Goal: Task Accomplishment & Management: Manage account settings

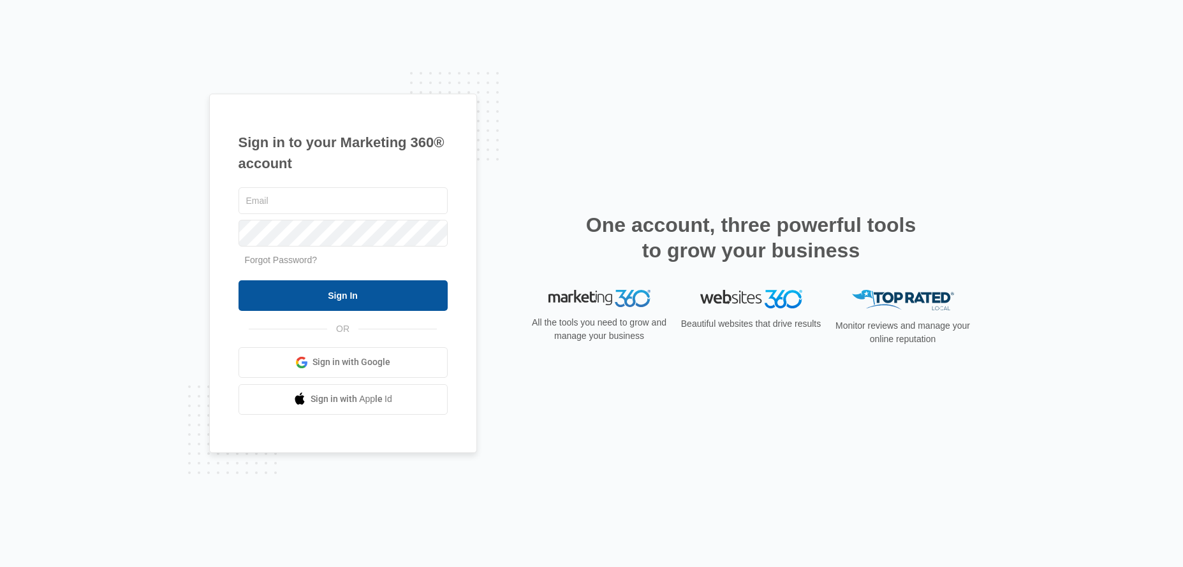
type input "[EMAIL_ADDRESS][DOMAIN_NAME]"
click at [303, 296] on input "Sign In" at bounding box center [342, 296] width 209 height 31
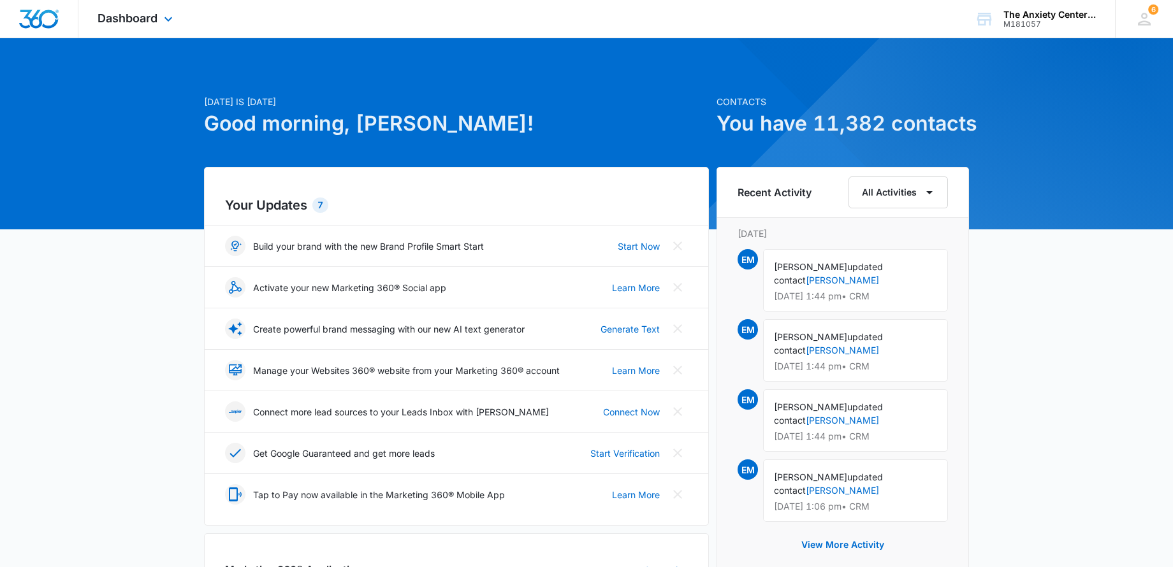
click at [156, 26] on div "Dashboard Apps Reputation Websites Forms CRM Email Social Payments POS Content …" at bounding box center [136, 19] width 117 height 38
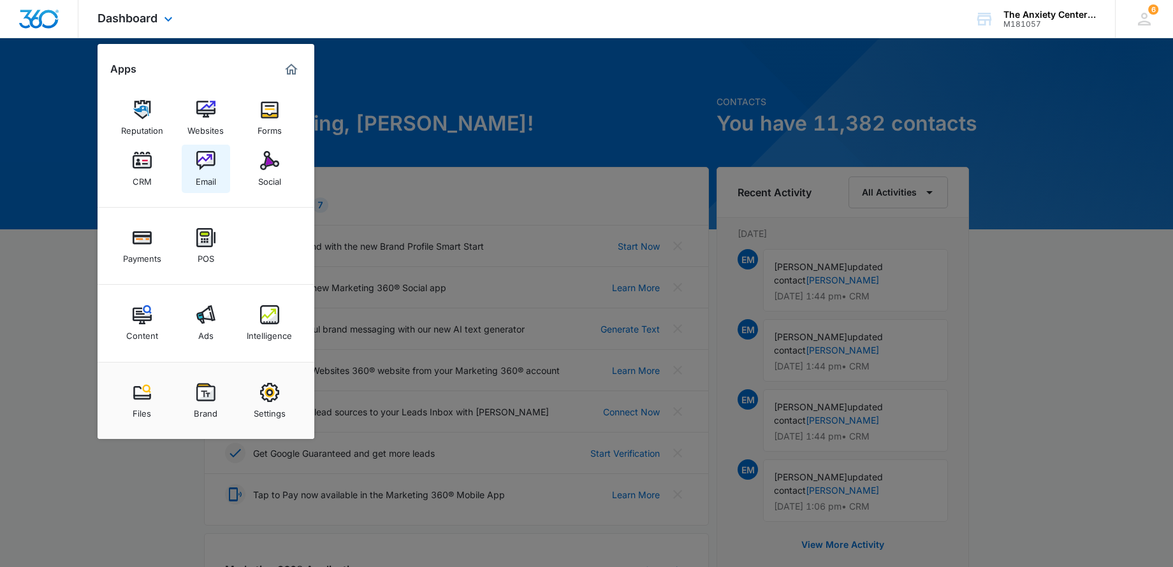
click at [208, 159] on img at bounding box center [205, 160] width 19 height 19
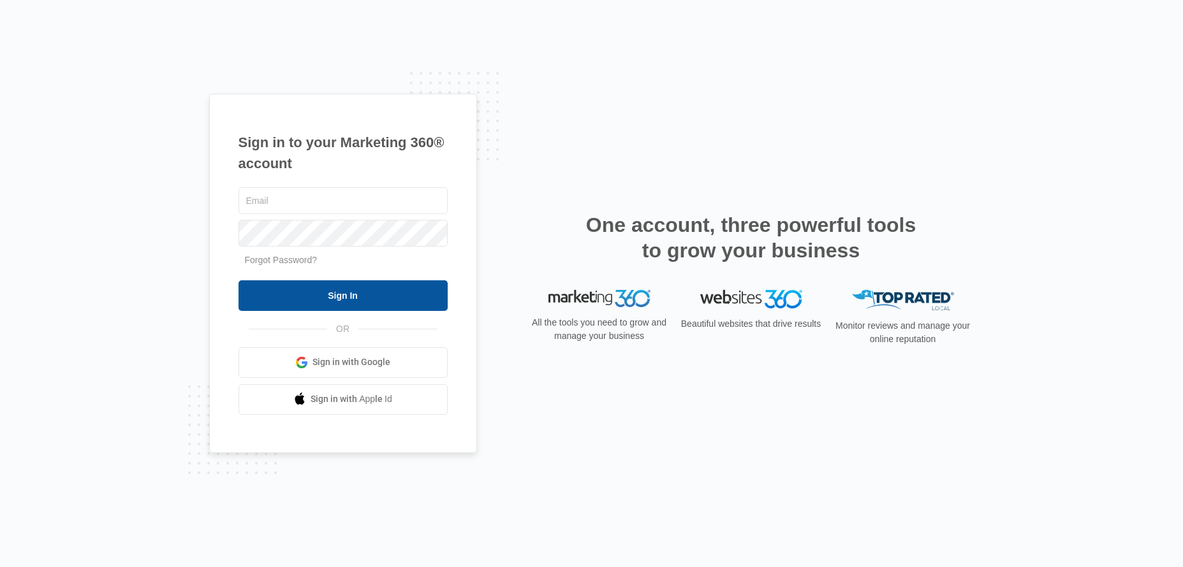
type input "[EMAIL_ADDRESS][DOMAIN_NAME]"
click at [282, 292] on input "Sign In" at bounding box center [342, 296] width 209 height 31
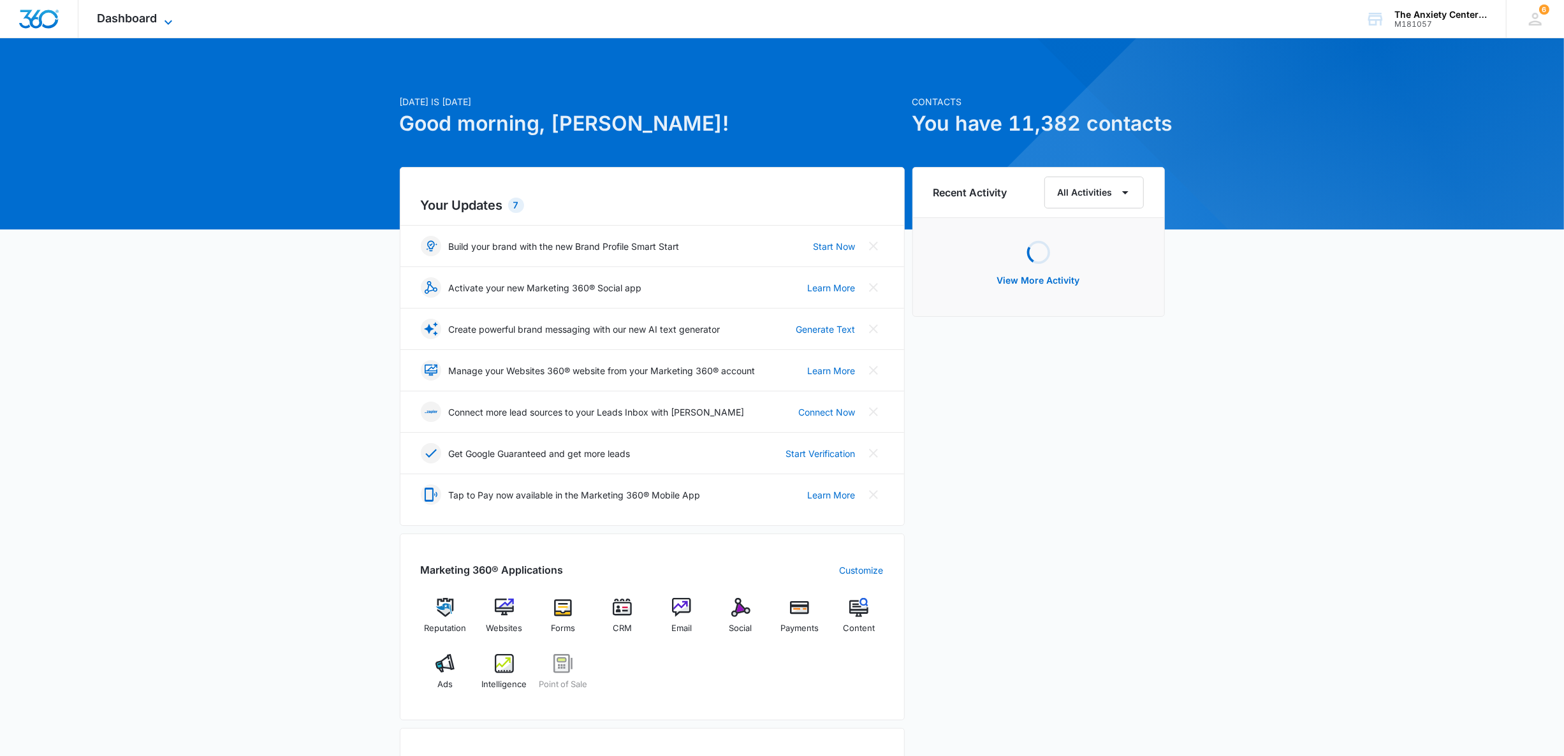
click at [118, 13] on span "Dashboard" at bounding box center [128, 17] width 60 height 13
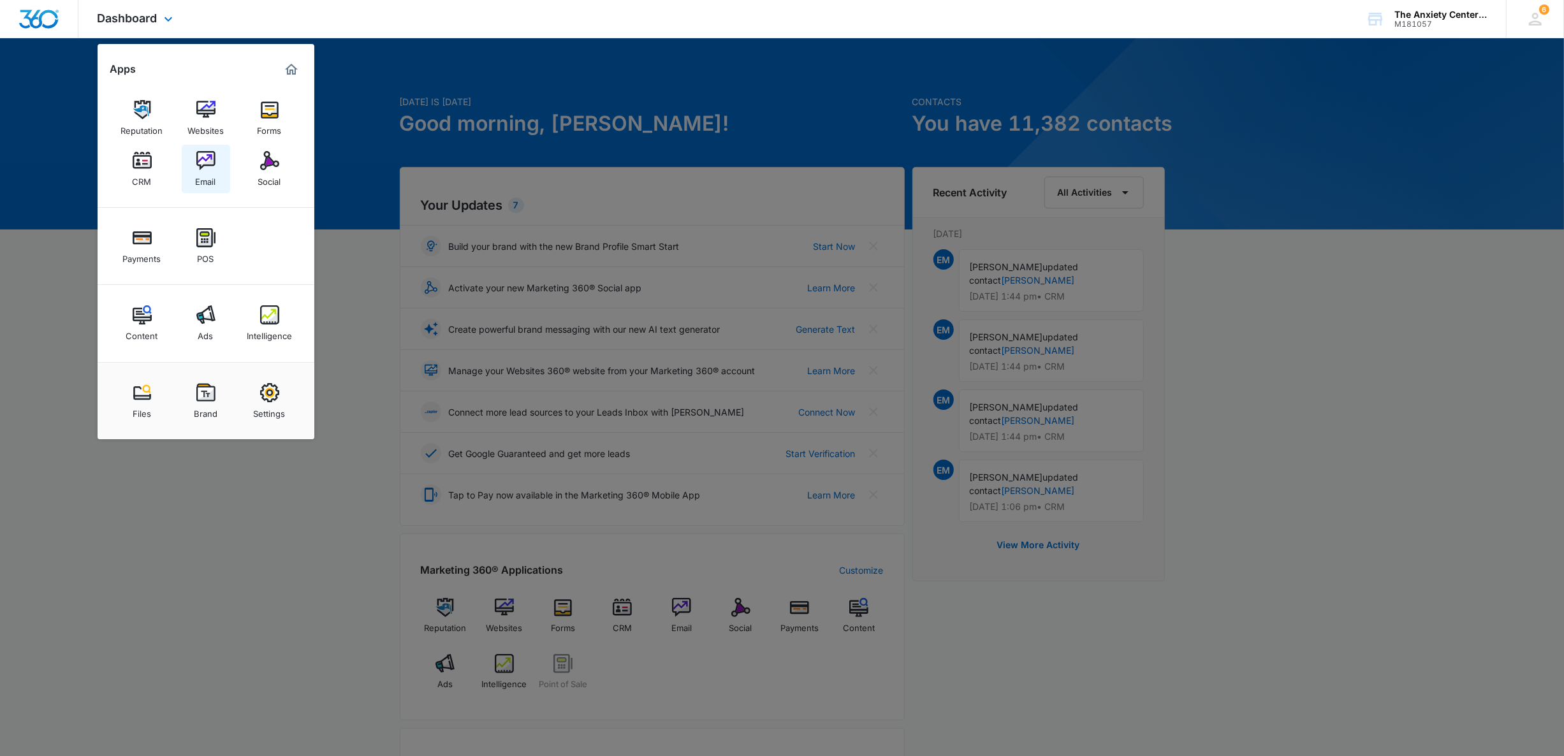
click at [207, 163] on img at bounding box center [205, 160] width 19 height 19
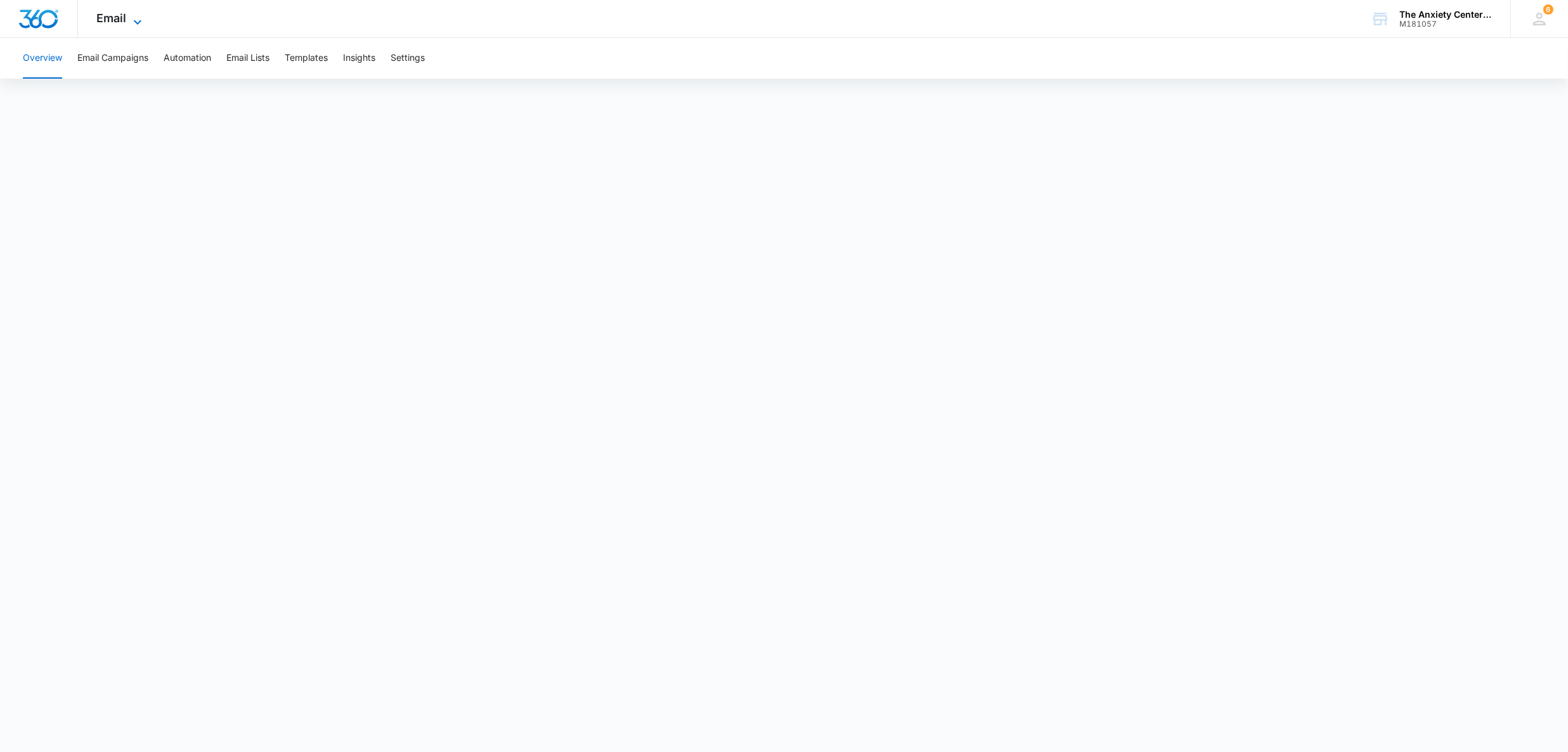
click at [132, 21] on icon at bounding box center [137, 22] width 15 height 15
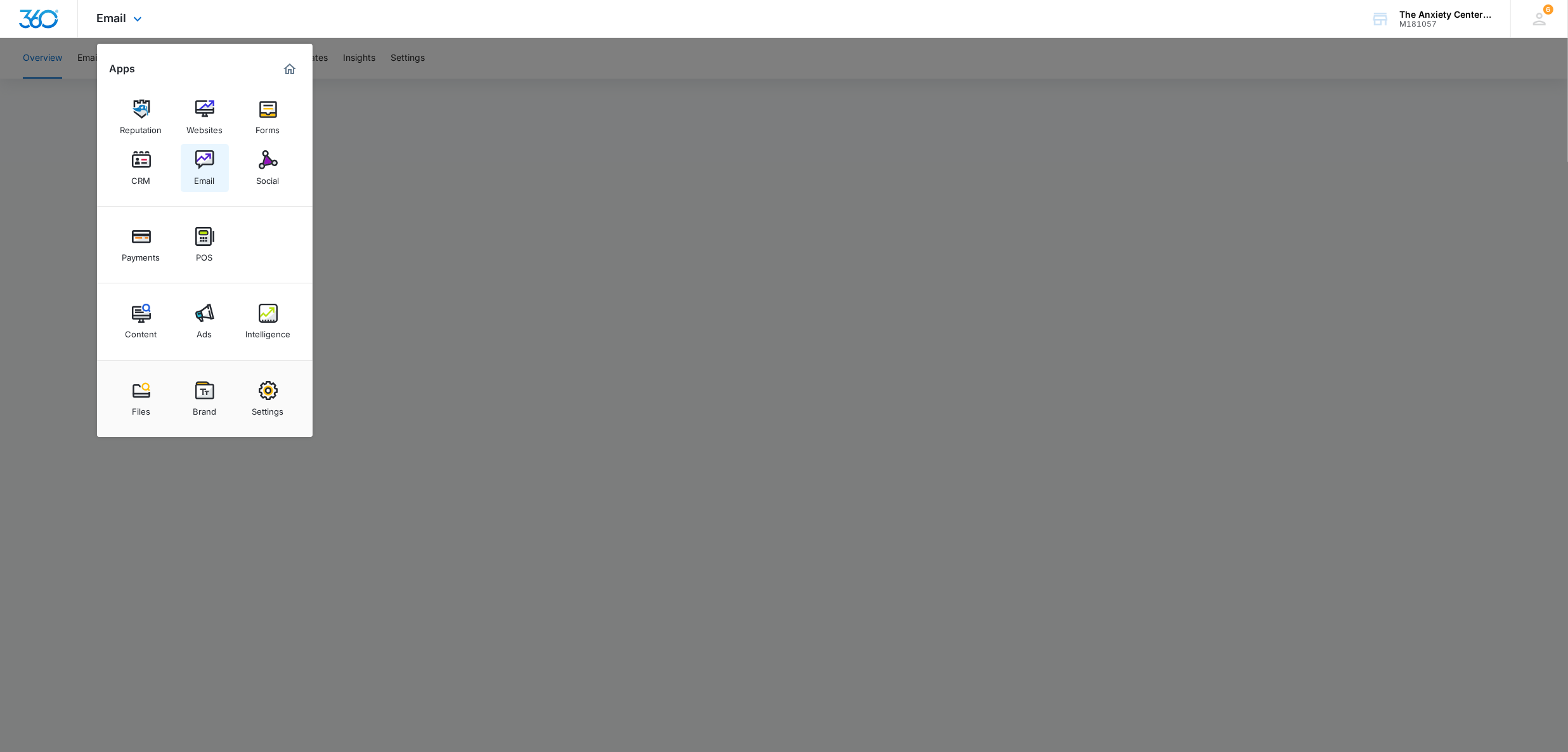
click at [206, 167] on img at bounding box center [204, 159] width 19 height 19
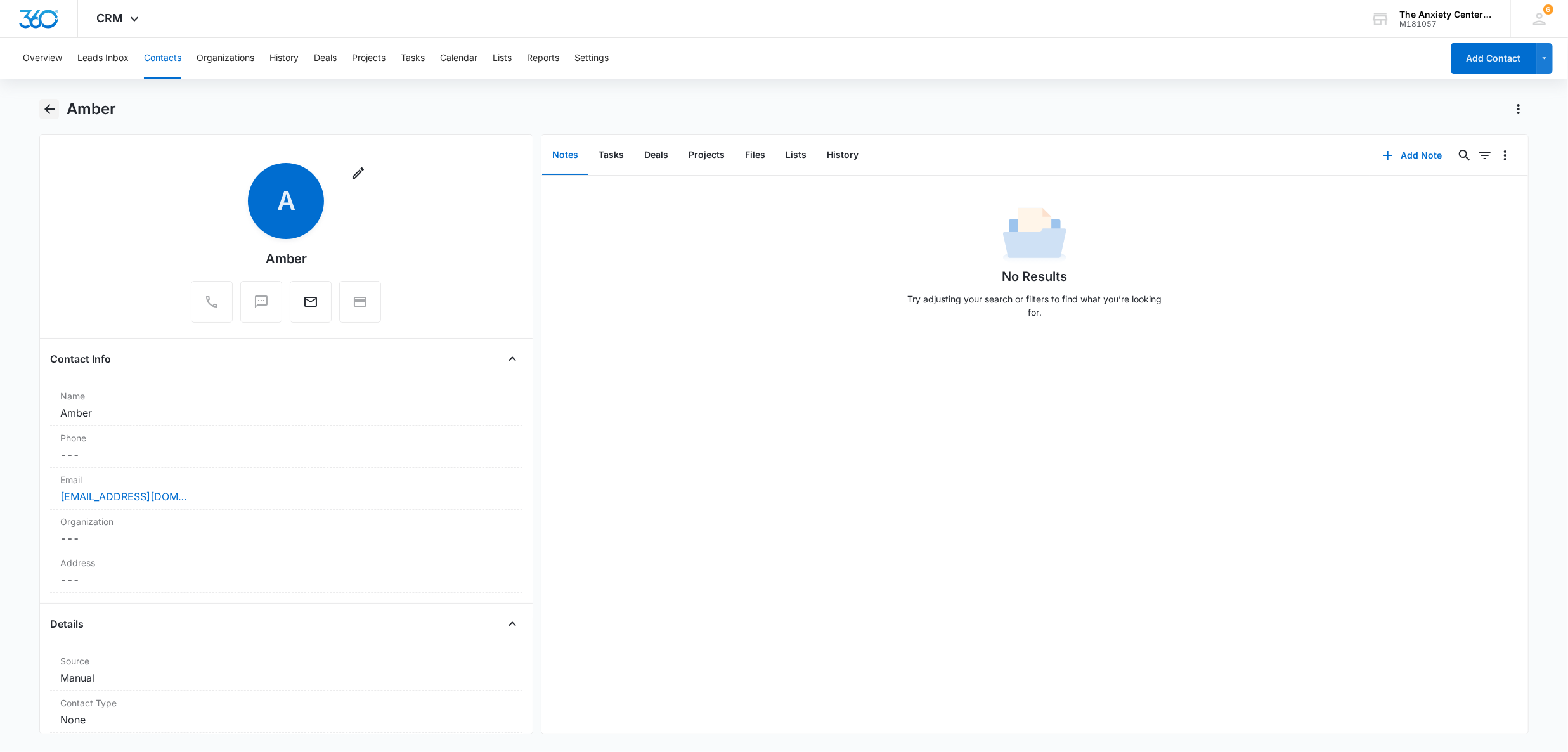
click at [51, 109] on icon "Back" at bounding box center [49, 108] width 15 height 15
click at [43, 109] on icon "Back" at bounding box center [49, 108] width 15 height 15
click at [829, 149] on button "History" at bounding box center [842, 155] width 52 height 40
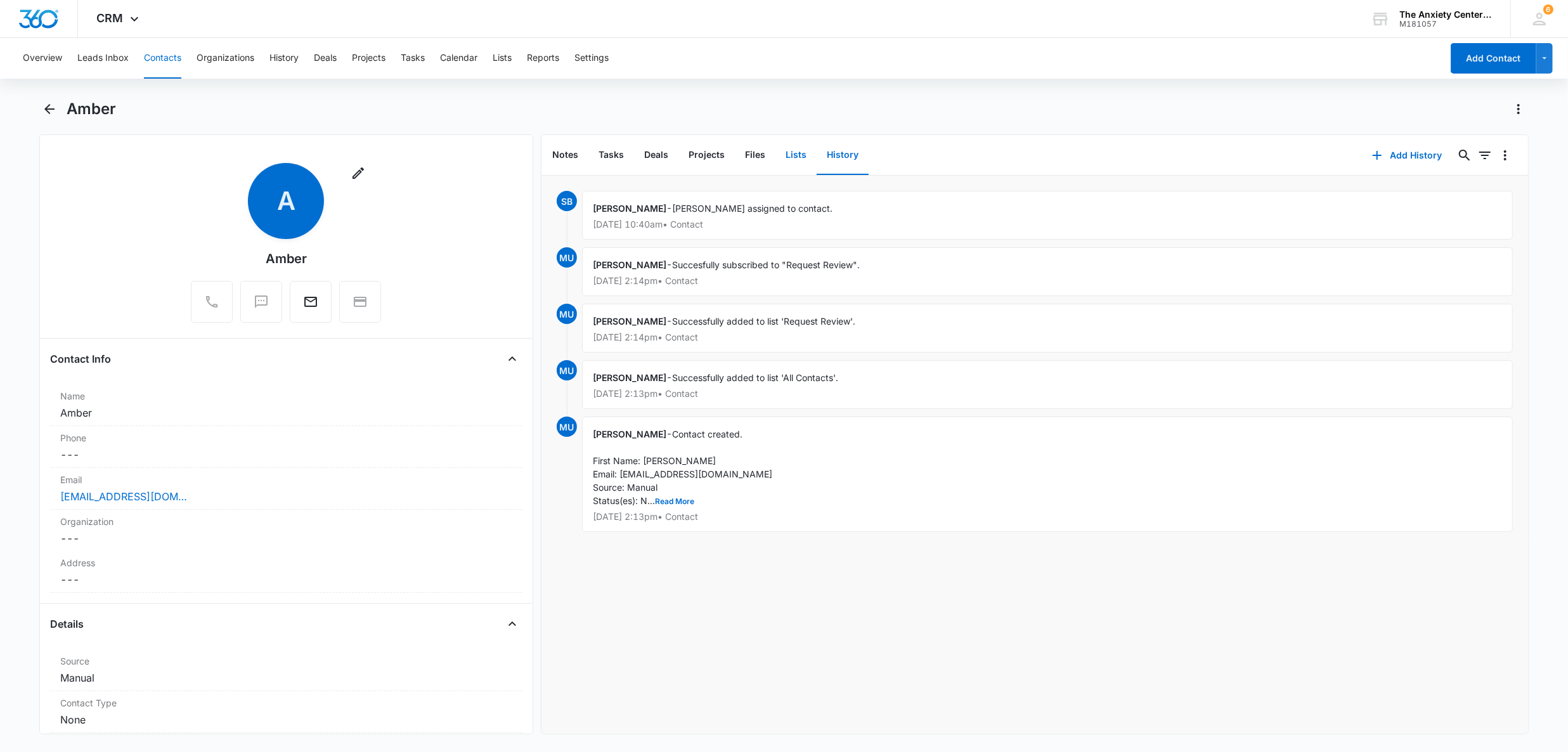
drag, startPoint x: 797, startPoint y: 152, endPoint x: 845, endPoint y: 351, distance: 204.7
click at [847, 320] on div "Notes Tasks Deals Projects Files Lists History Add History 0 0 SB Sara Backhus …" at bounding box center [1034, 434] width 987 height 600
click at [681, 502] on button "Read More" at bounding box center [675, 501] width 40 height 8
click at [605, 160] on button "Tasks" at bounding box center [611, 155] width 46 height 40
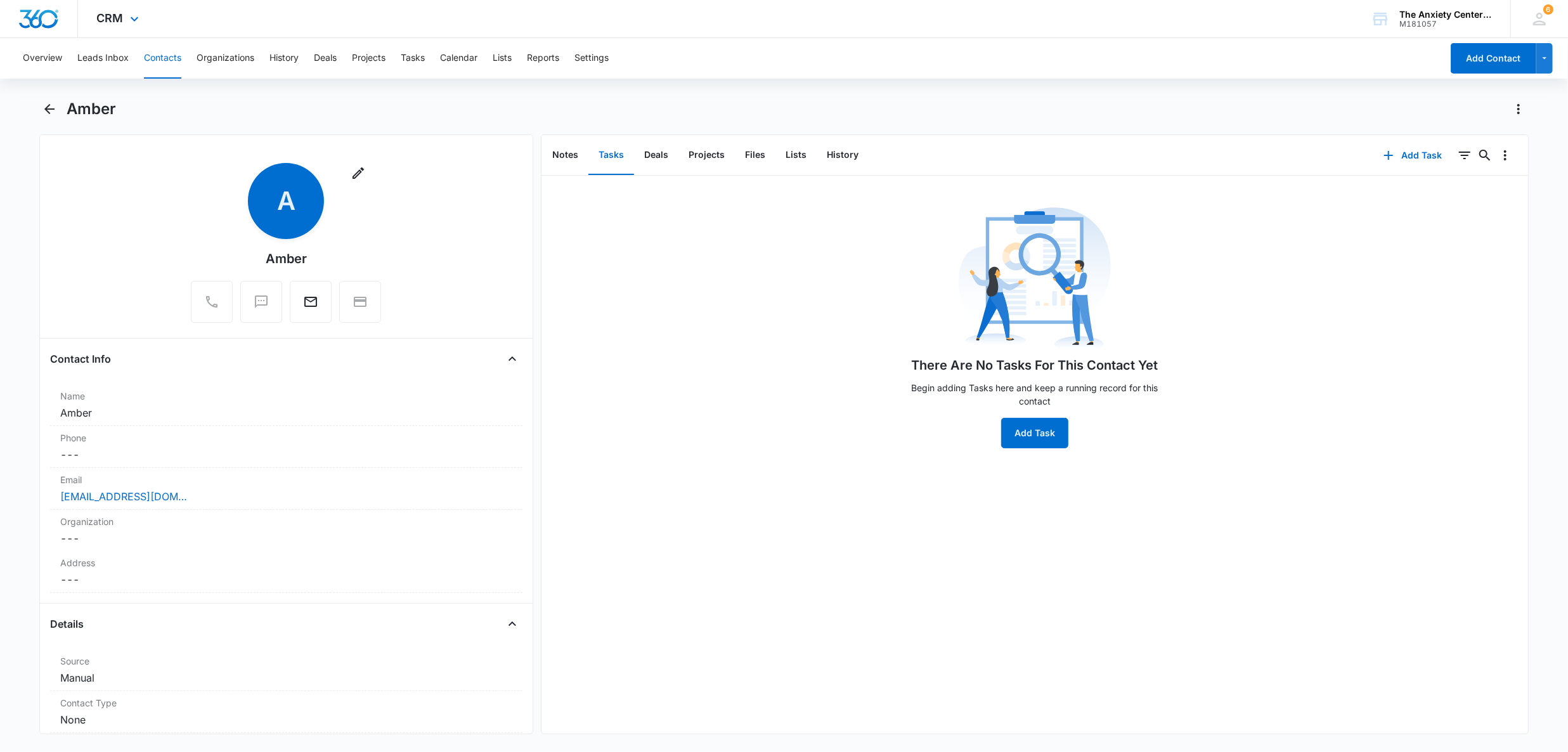
click at [119, 8] on div "CRM Apps Reputation Websites Forms CRM Email Social Payments POS Content Ads In…" at bounding box center [119, 19] width 84 height 38
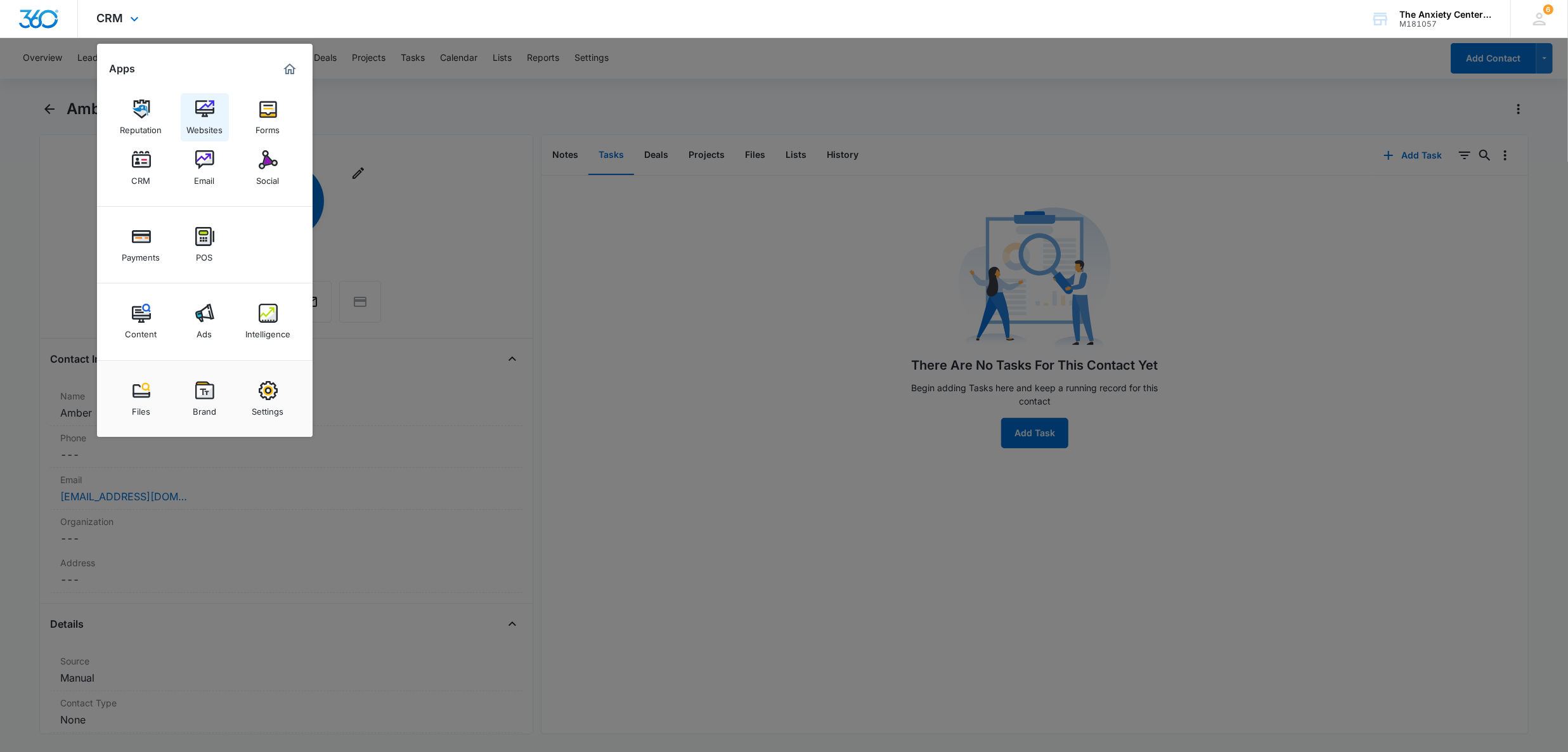
click at [195, 111] on img at bounding box center [204, 108] width 19 height 19
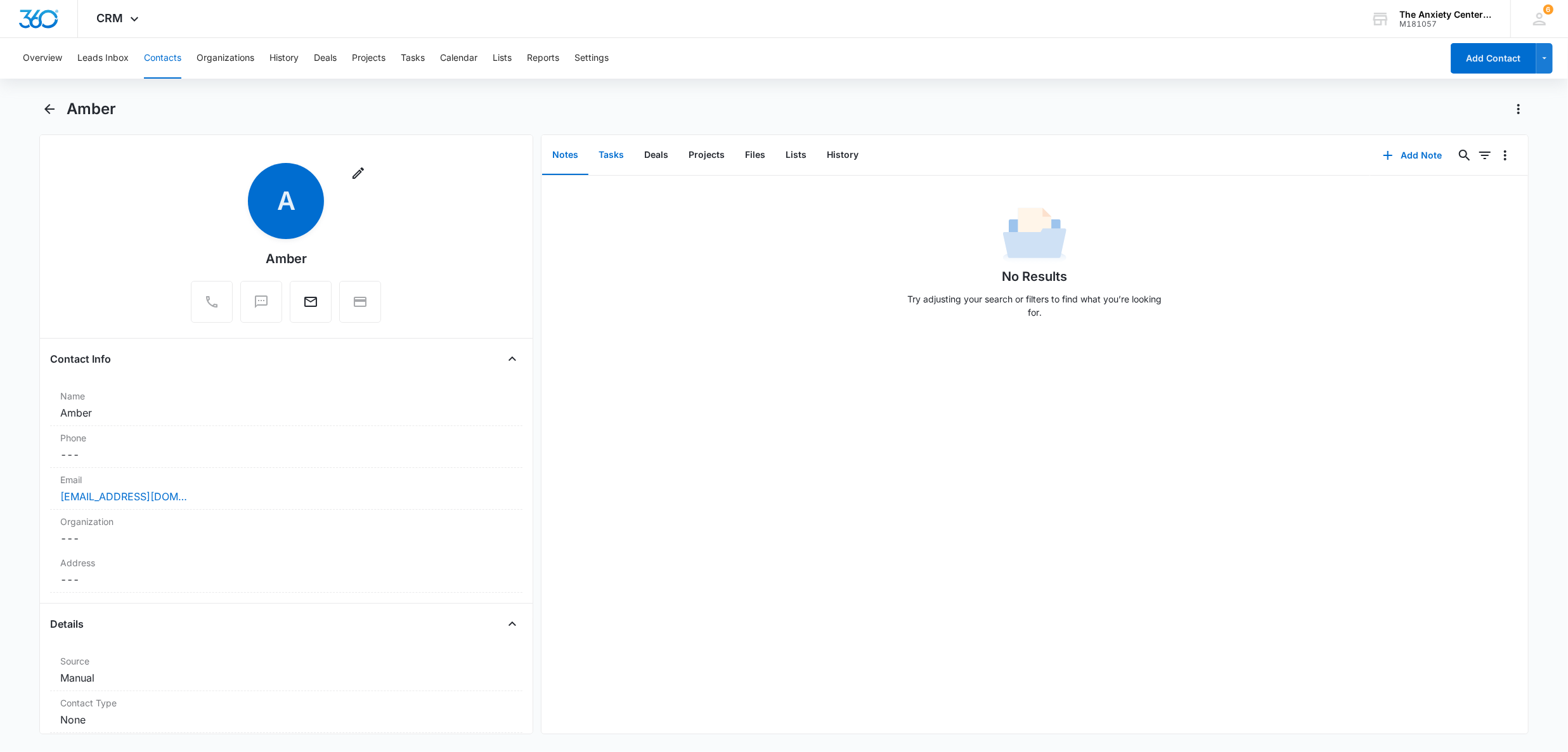
click at [604, 153] on button "Tasks" at bounding box center [611, 155] width 46 height 40
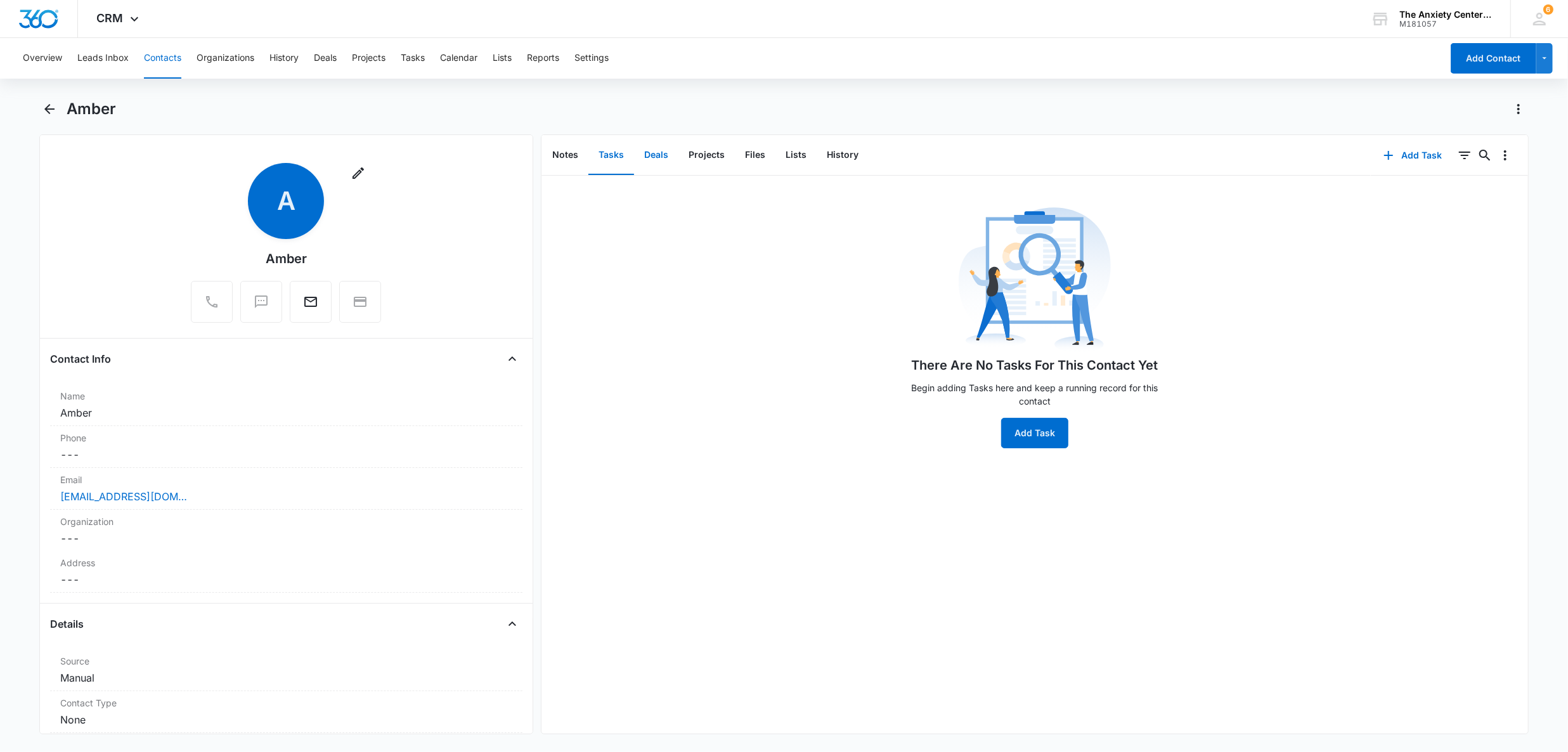
click at [657, 158] on button "Deals" at bounding box center [656, 155] width 45 height 40
click at [721, 152] on button "Projects" at bounding box center [706, 155] width 57 height 40
click at [760, 153] on button "Files" at bounding box center [755, 155] width 41 height 40
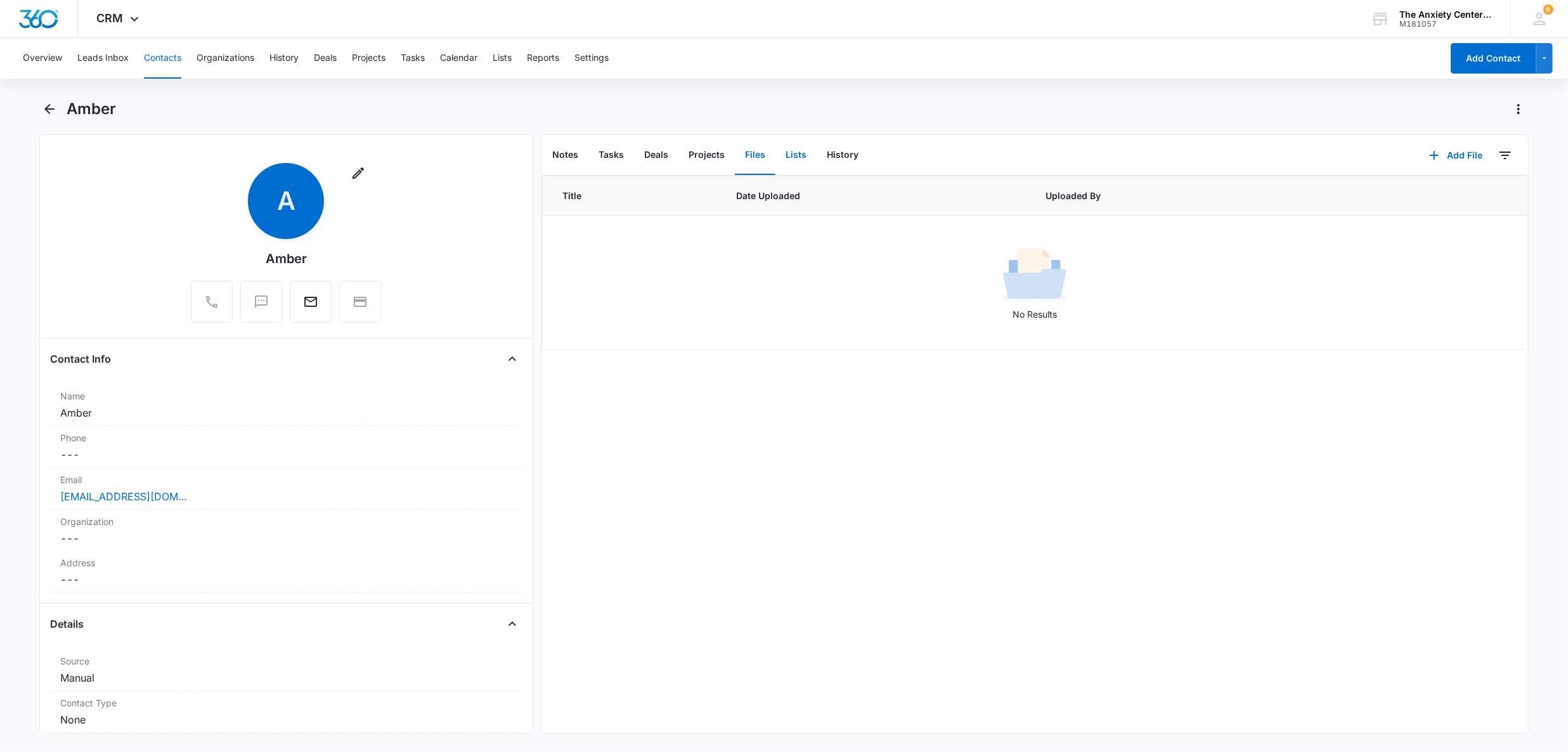
click at [794, 156] on button "Lists" at bounding box center [795, 155] width 41 height 40
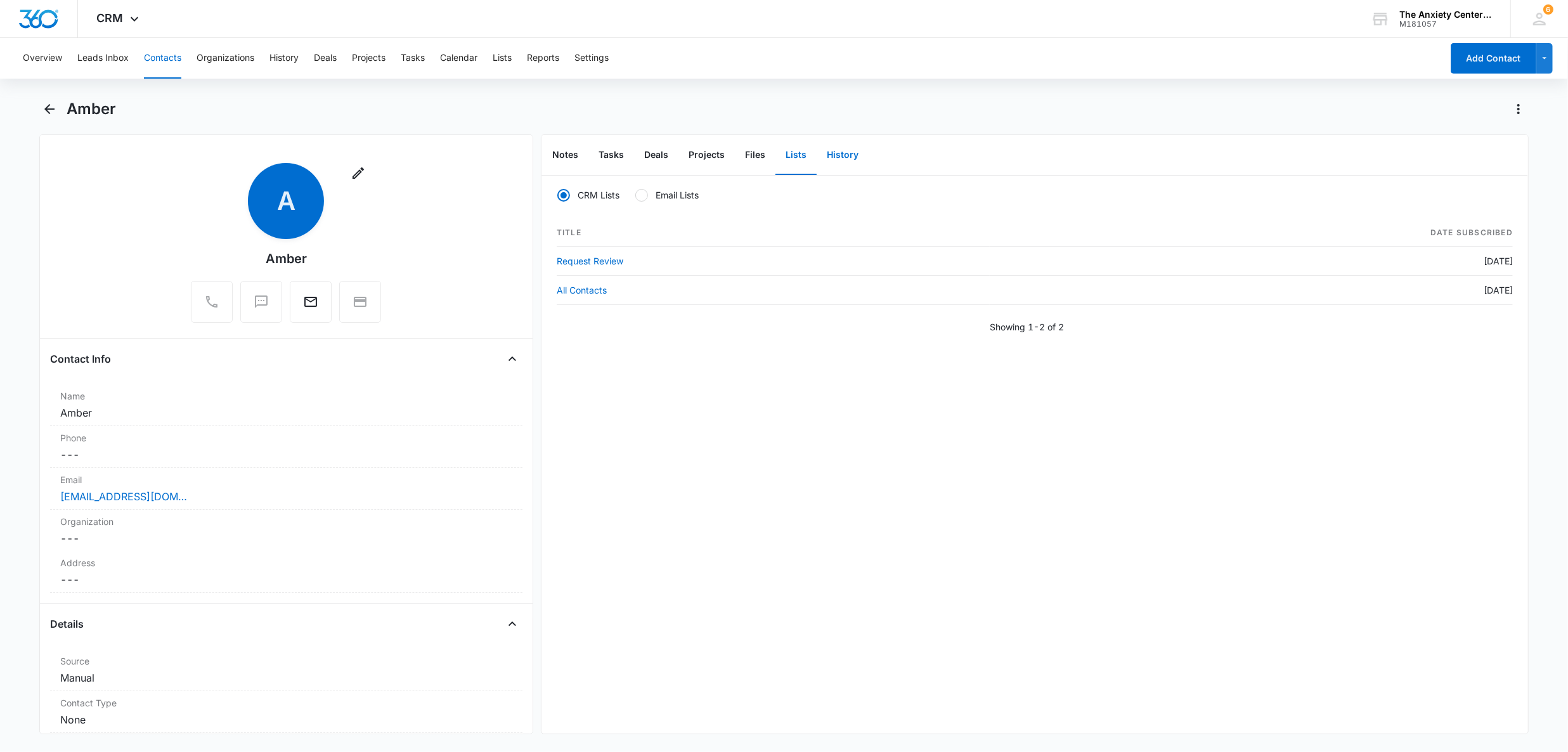
click at [845, 157] on button "History" at bounding box center [842, 155] width 52 height 40
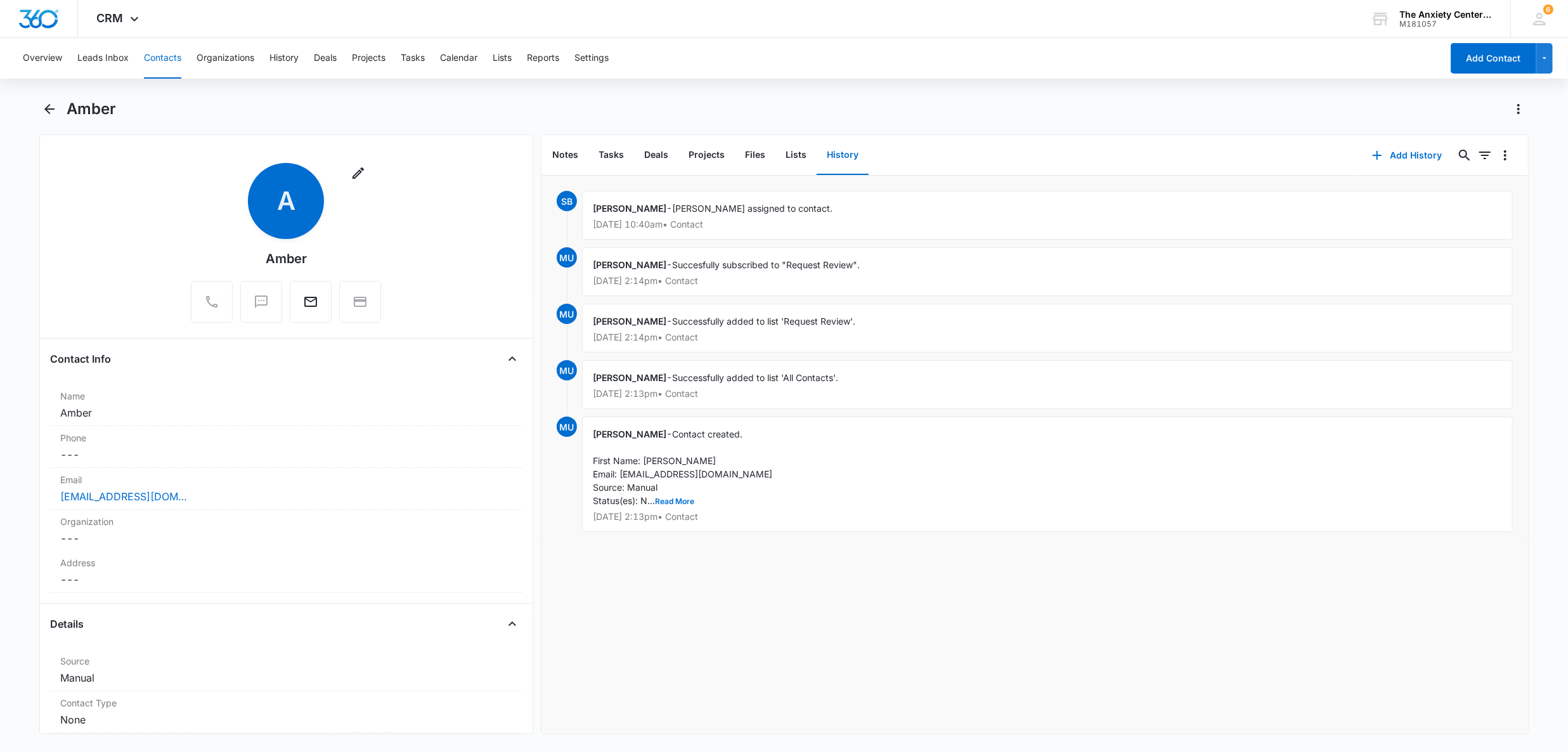
click at [674, 506] on span "Contact created. First Name: Amber Email: rootedinstrengthks@gmail.com Source: …" at bounding box center [682, 468] width 179 height 78
click at [674, 504] on button "Read More" at bounding box center [675, 501] width 40 height 8
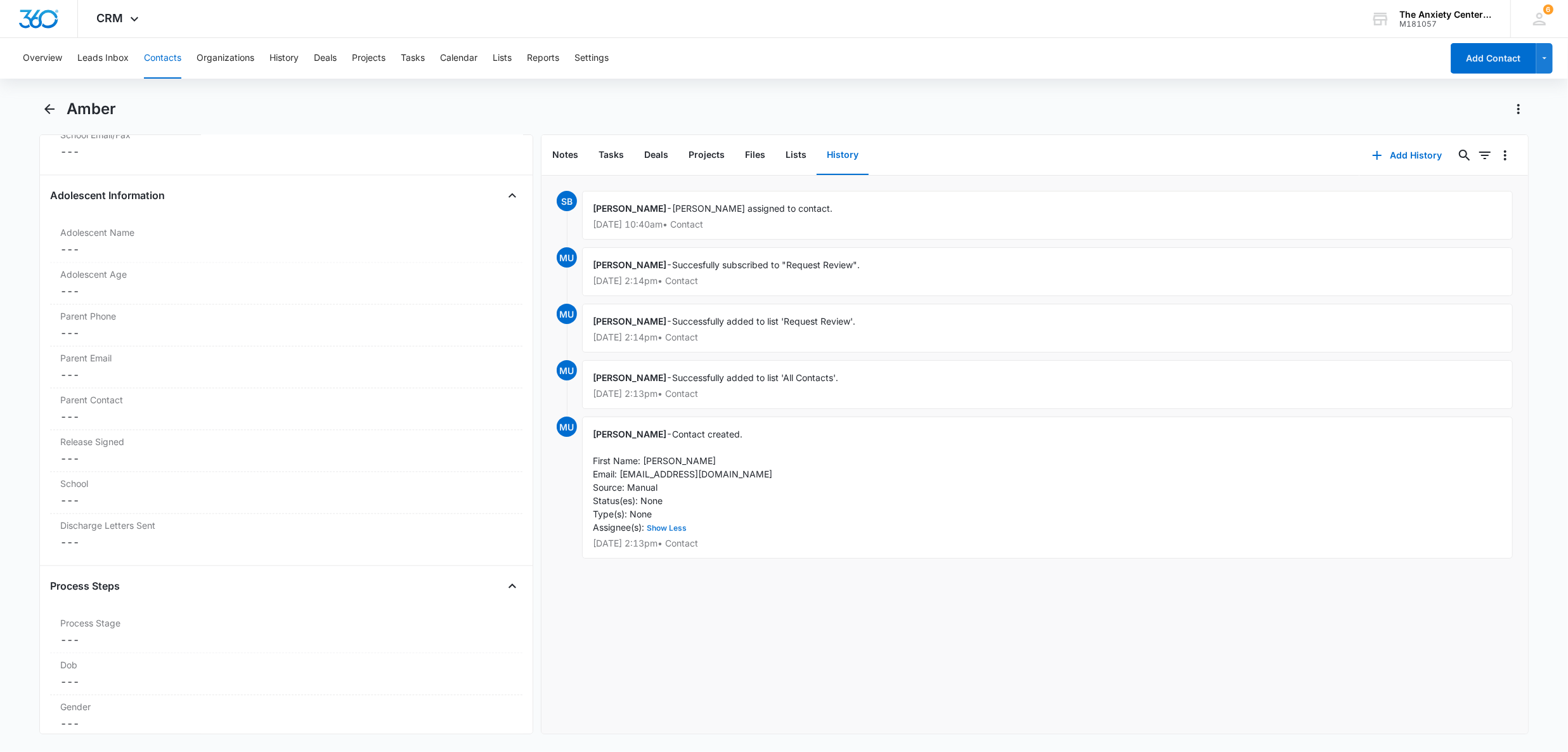
scroll to position [2763, 0]
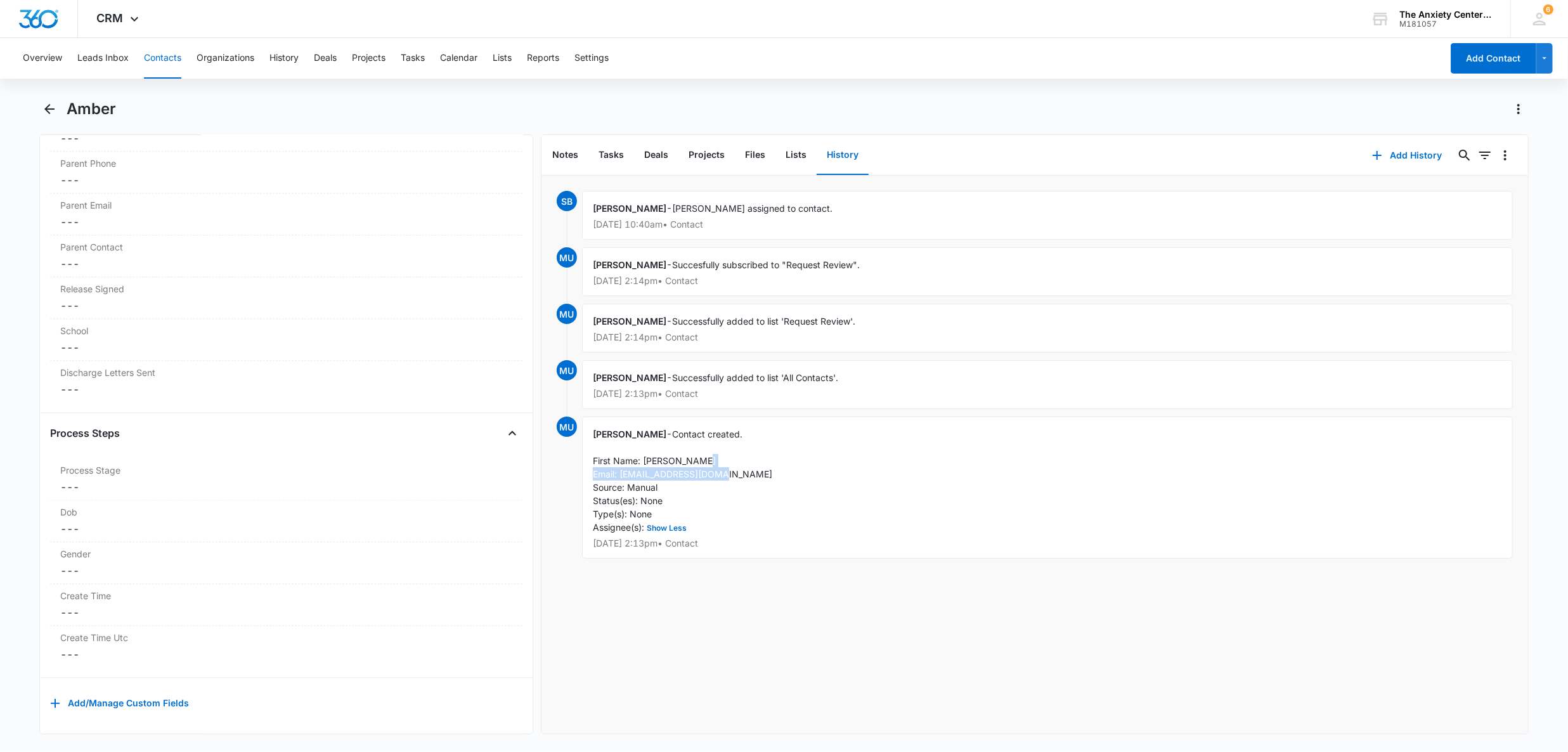
drag, startPoint x: 756, startPoint y: 475, endPoint x: 617, endPoint y: 482, distance: 139.2
click at [617, 482] on div "Melissa Umscheid - Contact created. First Name: Amber Email: rootedinstrengthks…" at bounding box center [1047, 487] width 931 height 142
copy span "rootedinstrengthks@gmail.com"
click at [685, 527] on button "Show Less" at bounding box center [666, 528] width 45 height 8
